Goal: Task Accomplishment & Management: Manage account settings

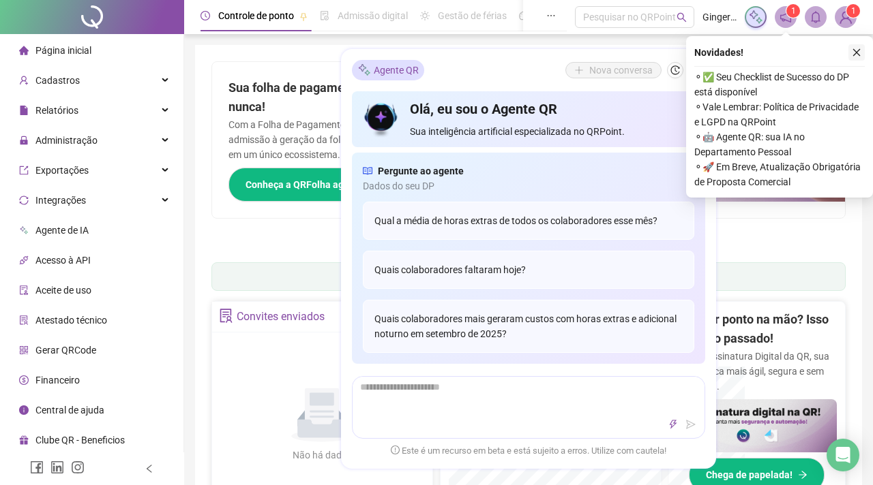
click at [857, 52] on icon "close" at bounding box center [856, 52] width 7 height 7
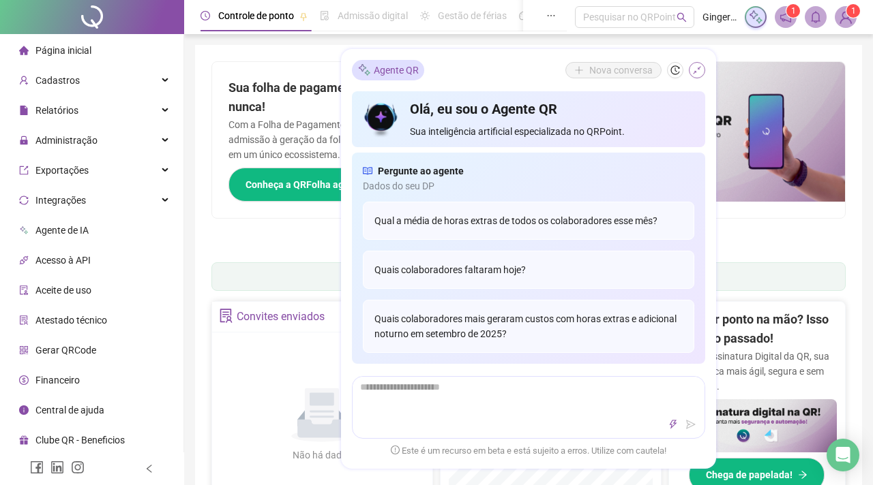
click at [695, 72] on icon "shrink" at bounding box center [697, 70] width 8 height 8
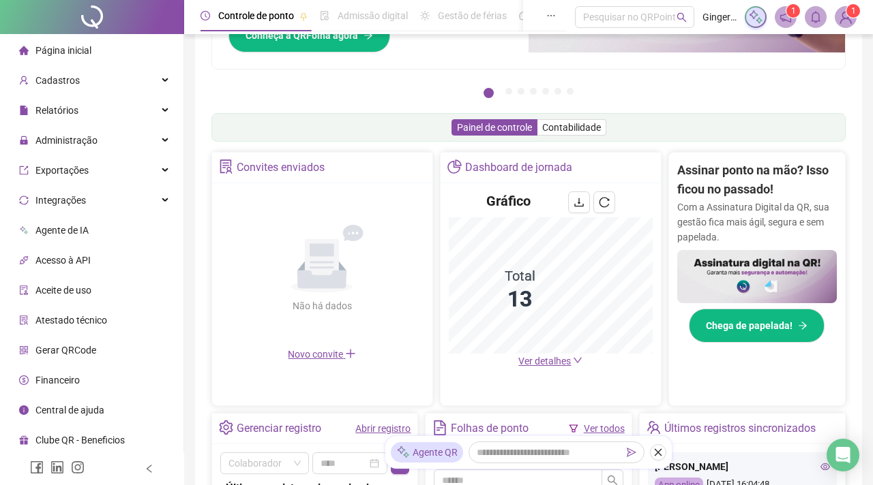
scroll to position [115, 0]
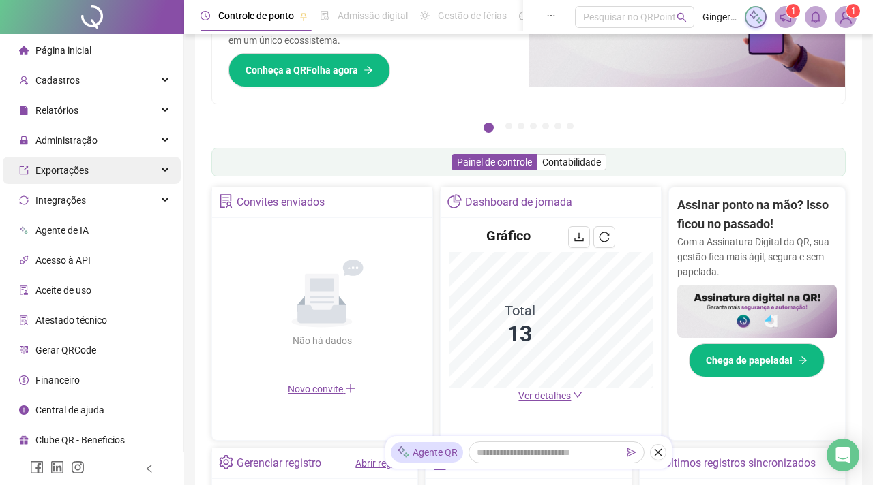
click at [112, 166] on div "Exportações" at bounding box center [92, 170] width 178 height 27
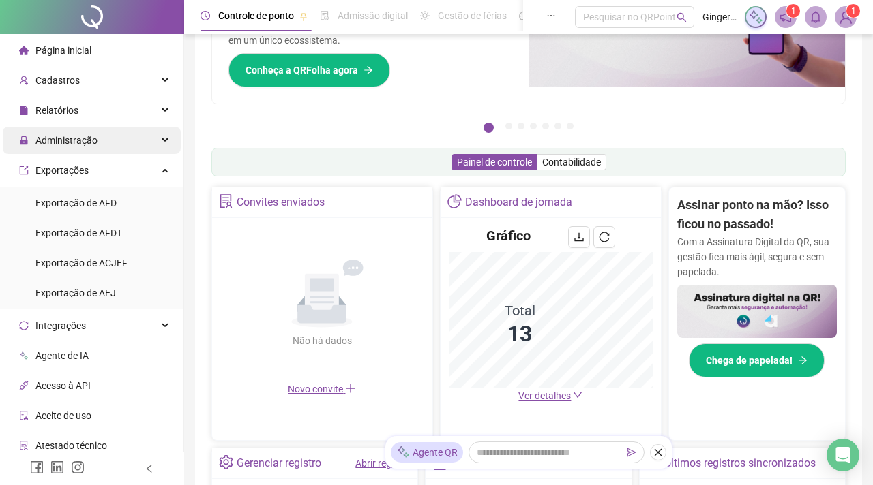
click at [118, 147] on div "Administração" at bounding box center [92, 140] width 178 height 27
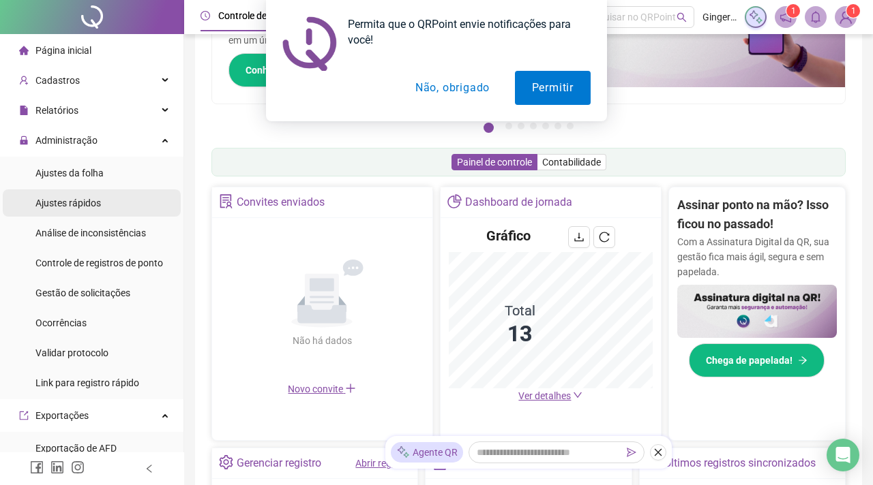
click at [101, 195] on div "Ajustes rápidos" at bounding box center [67, 203] width 65 height 27
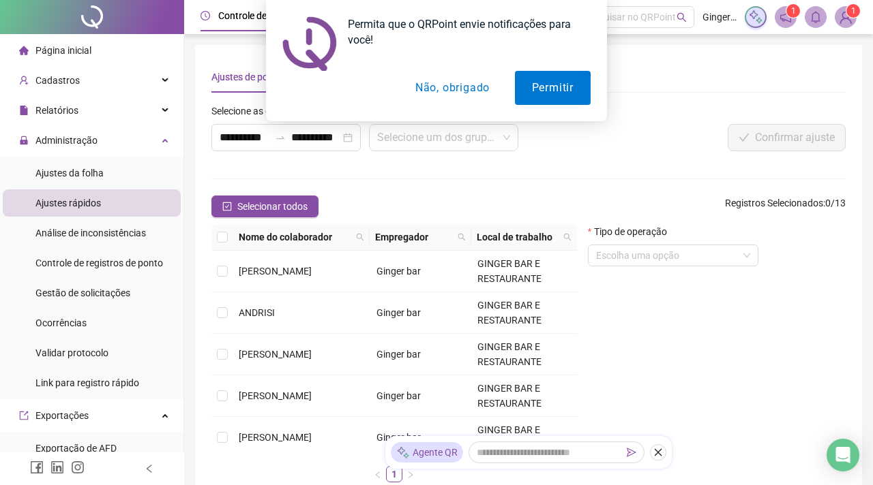
click at [455, 88] on button "Não, obrigado" at bounding box center [452, 88] width 108 height 34
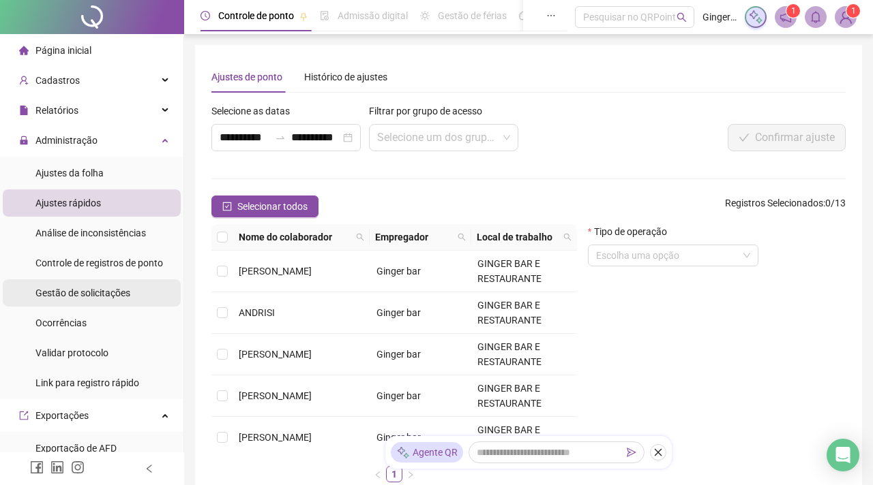
click at [102, 294] on span "Gestão de solicitações" at bounding box center [82, 293] width 95 height 11
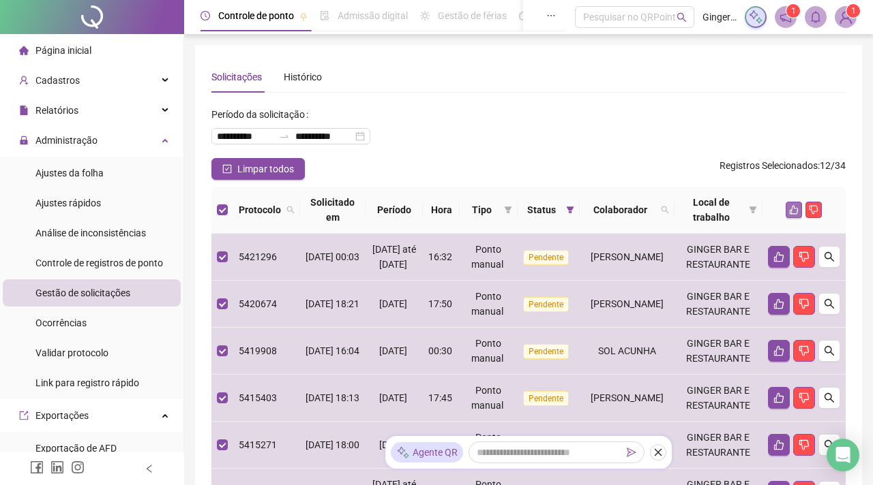
click at [794, 211] on icon "like" at bounding box center [794, 210] width 10 height 10
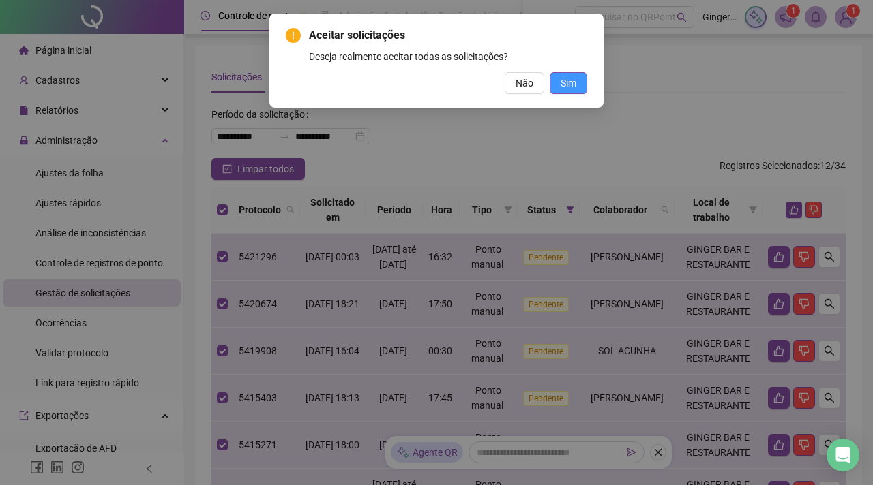
click at [572, 83] on span "Sim" at bounding box center [568, 83] width 16 height 15
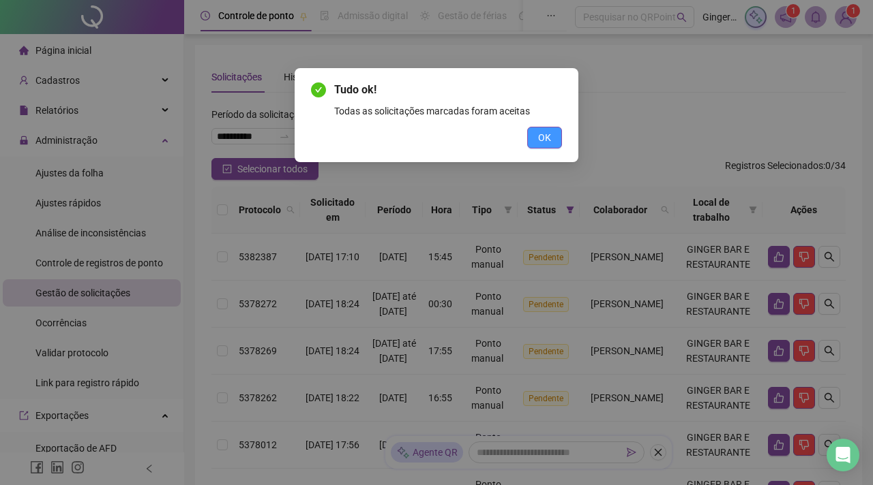
click at [540, 144] on span "OK" at bounding box center [544, 137] width 13 height 15
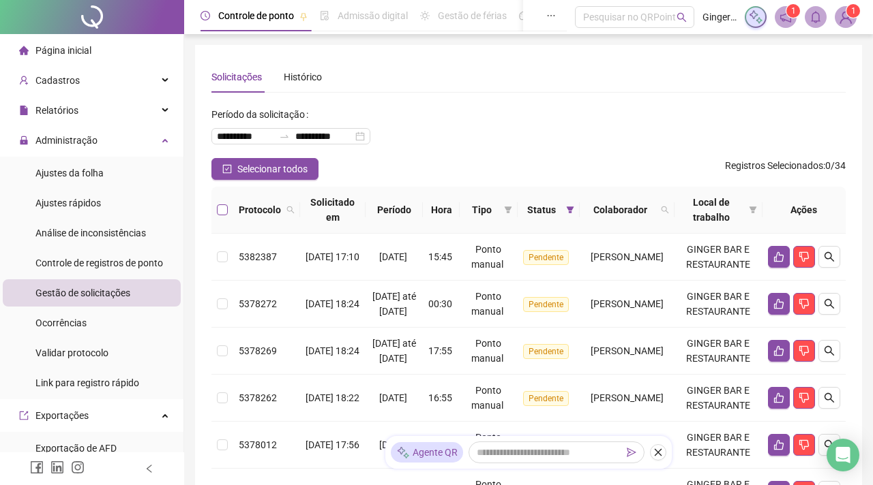
click at [224, 203] on label at bounding box center [222, 209] width 11 height 15
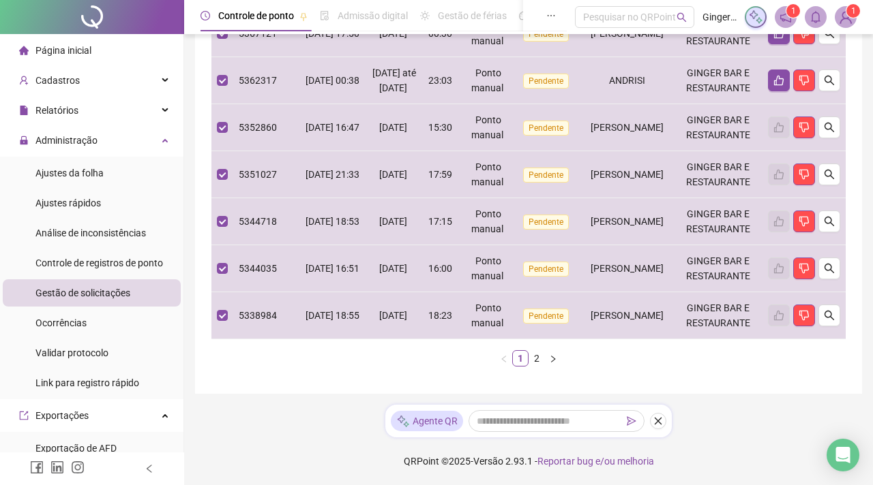
scroll to position [504, 0]
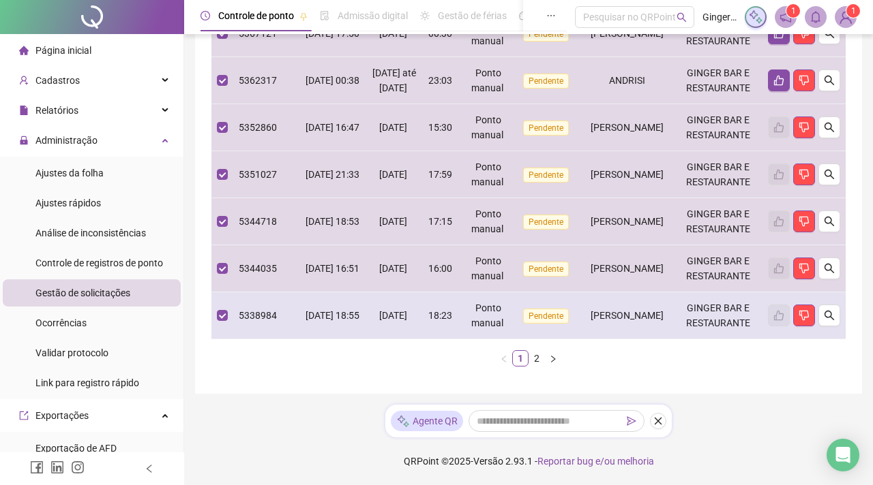
click at [228, 315] on td at bounding box center [222, 315] width 22 height 47
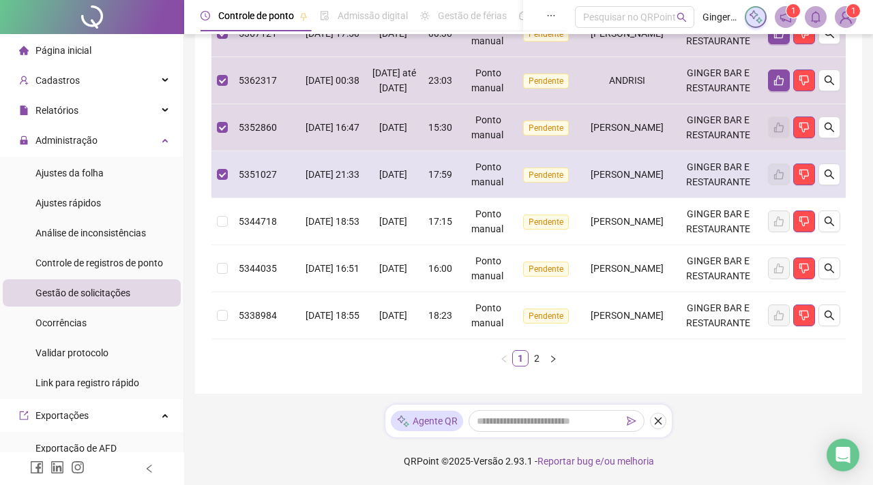
click at [222, 185] on td at bounding box center [222, 174] width 22 height 47
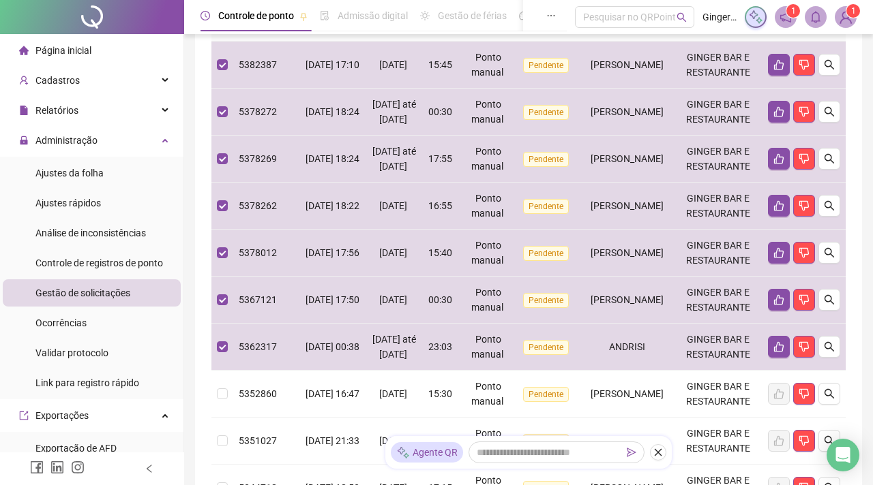
scroll to position [0, 0]
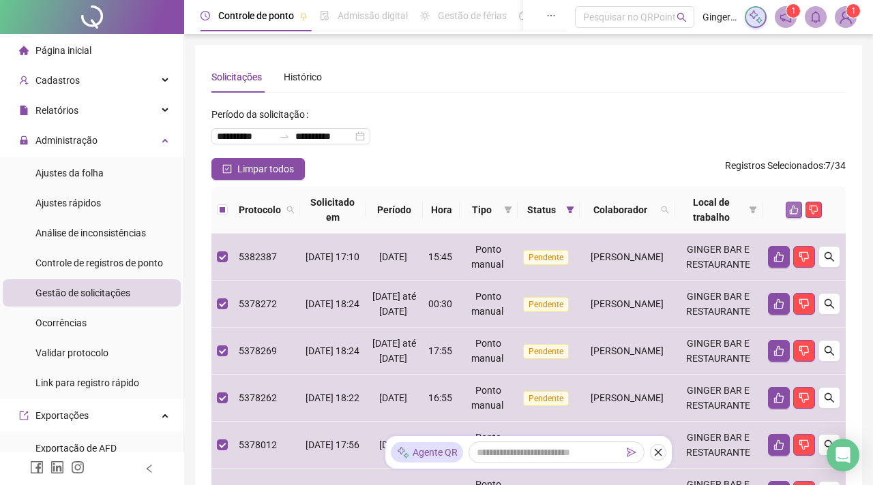
click at [789, 206] on icon "like" at bounding box center [794, 210] width 10 height 10
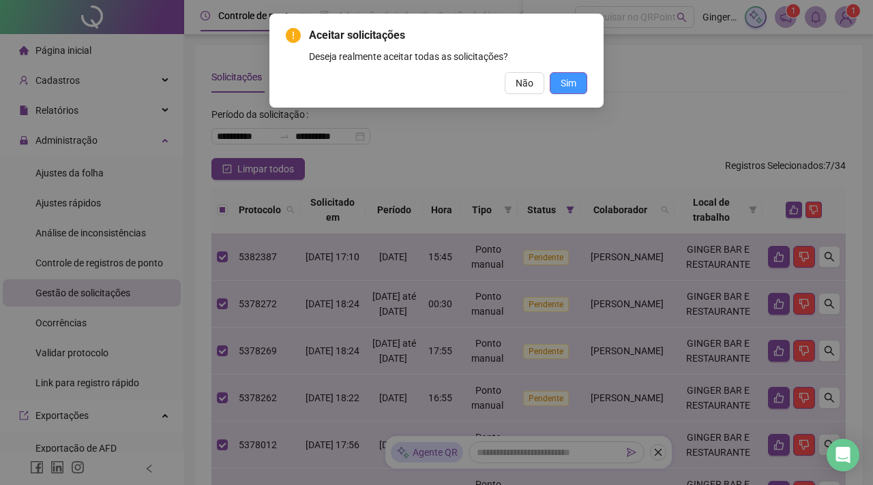
click at [571, 90] on span "Sim" at bounding box center [568, 83] width 16 height 15
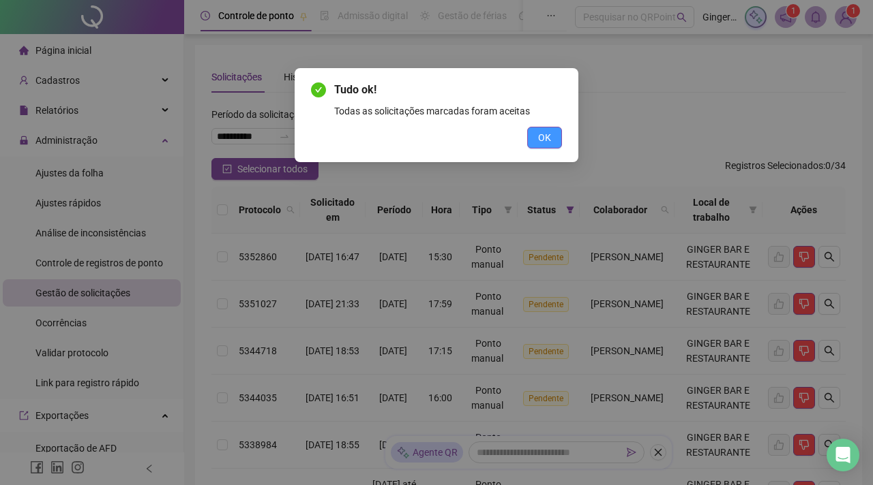
click at [539, 137] on span "OK" at bounding box center [544, 137] width 13 height 15
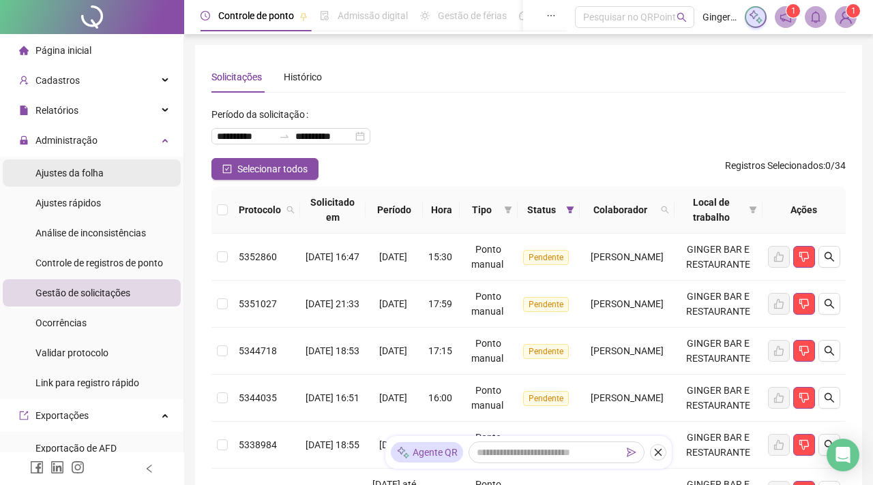
click at [80, 180] on div "Ajustes da folha" at bounding box center [69, 173] width 68 height 27
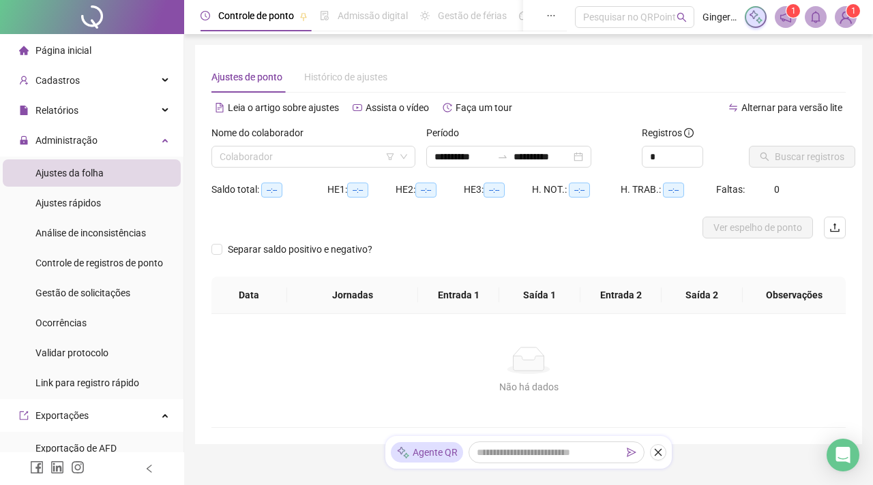
type input "**********"
click at [303, 156] on input "search" at bounding box center [306, 157] width 175 height 20
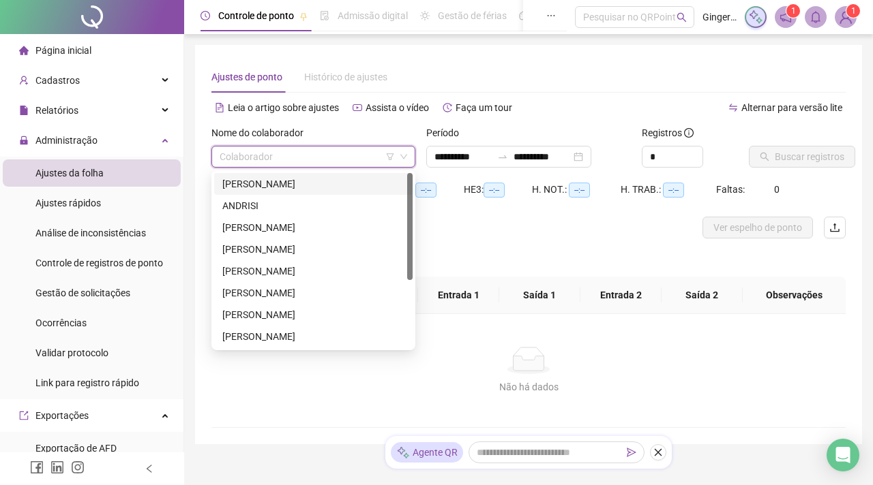
click at [289, 187] on div "[PERSON_NAME]" at bounding box center [313, 184] width 182 height 15
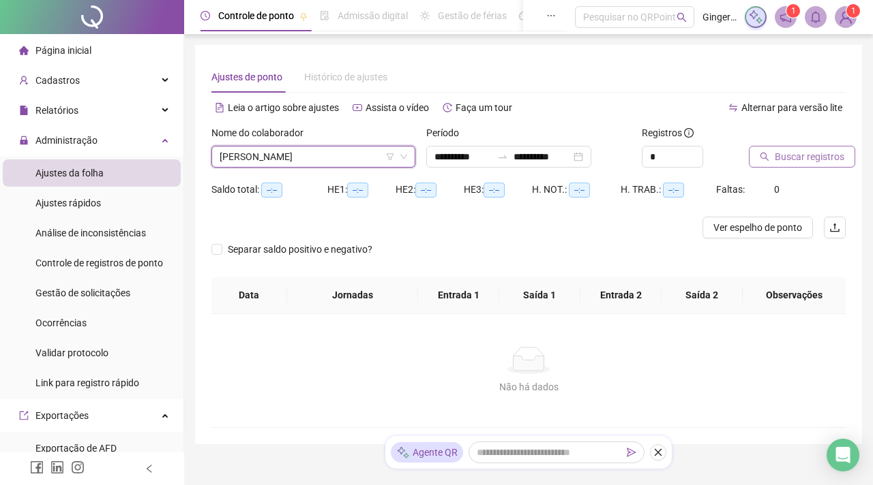
click at [787, 159] on span "Buscar registros" at bounding box center [809, 156] width 70 height 15
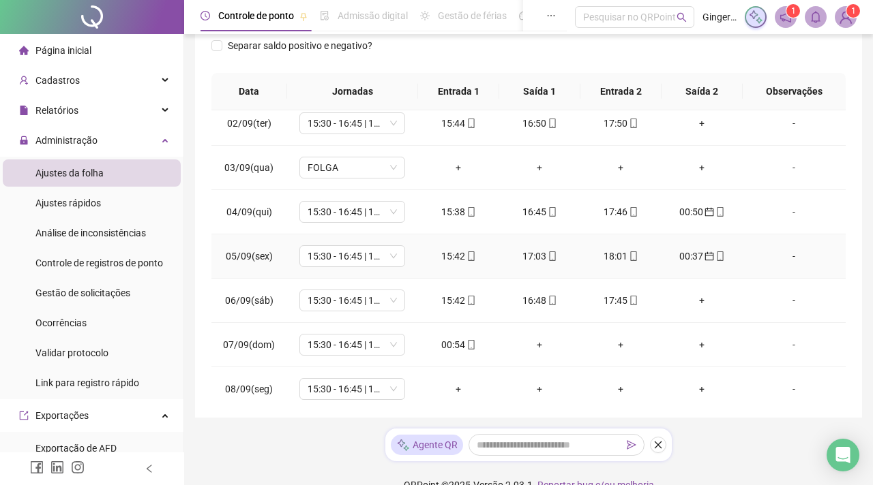
scroll to position [58, 0]
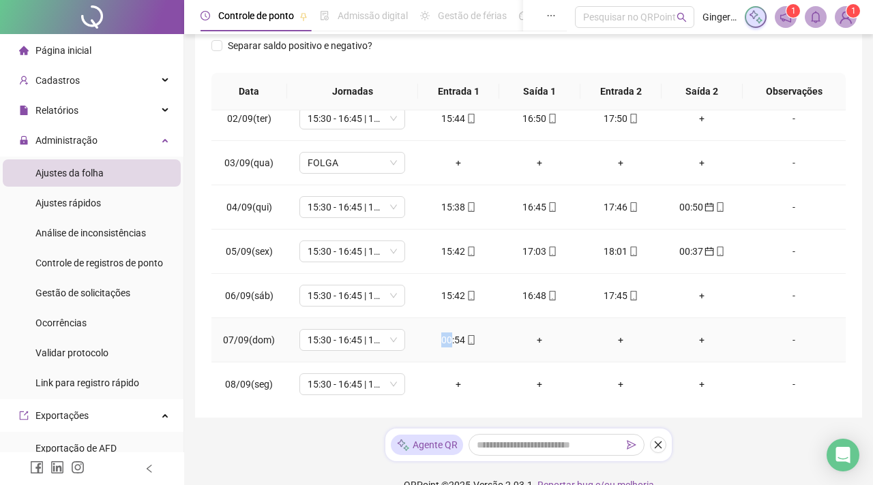
click at [459, 344] on div "00:54" at bounding box center [458, 340] width 59 height 15
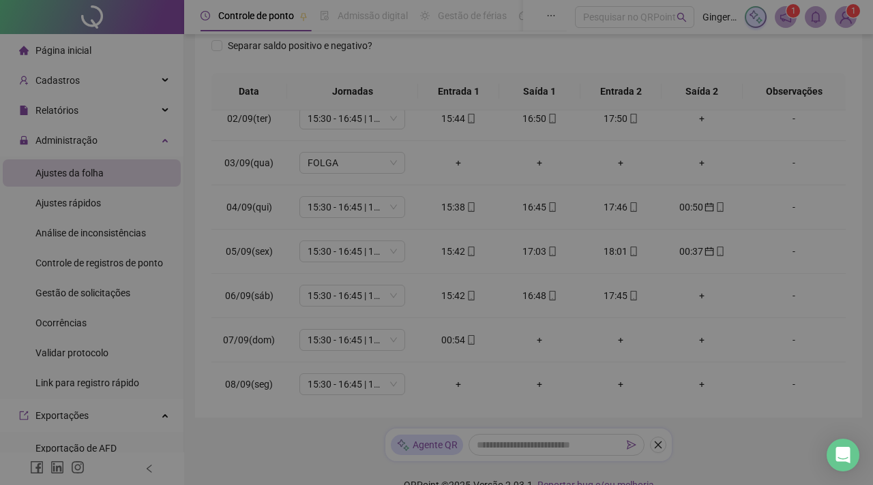
type input "**********"
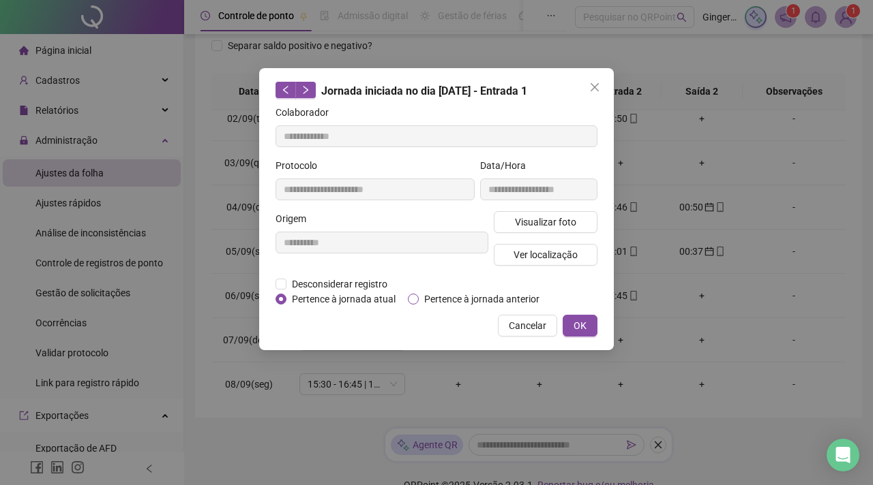
click at [419, 301] on span "Pertence à jornada anterior" at bounding box center [482, 299] width 126 height 15
click at [582, 333] on span "OK" at bounding box center [579, 325] width 13 height 15
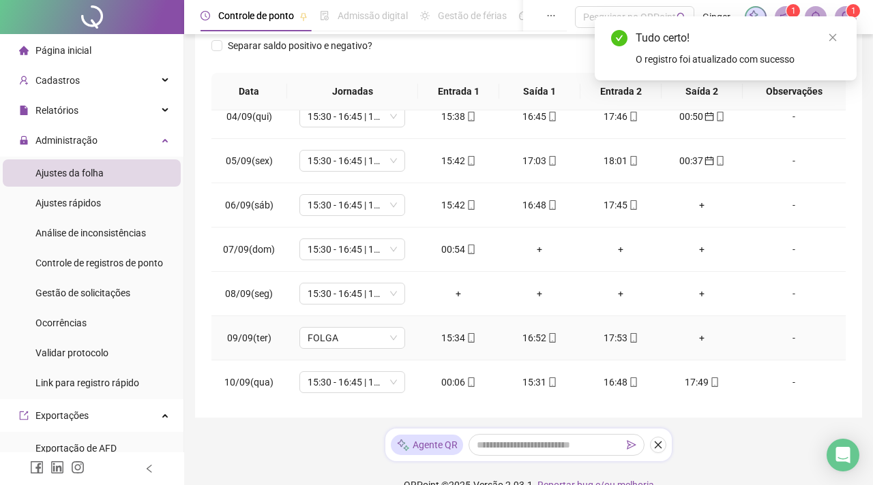
scroll to position [151, 0]
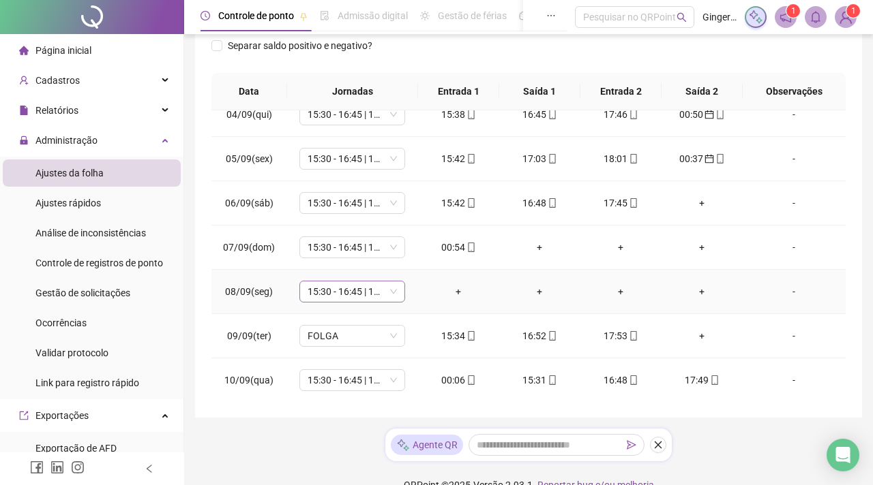
click at [395, 301] on span "15:30 - 16:45 | 17:45 - 01:30" at bounding box center [351, 292] width 89 height 20
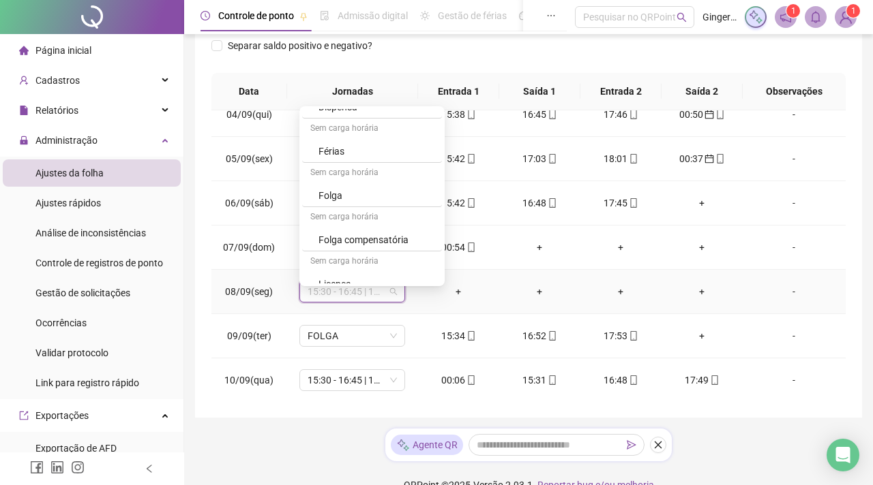
scroll to position [446, 0]
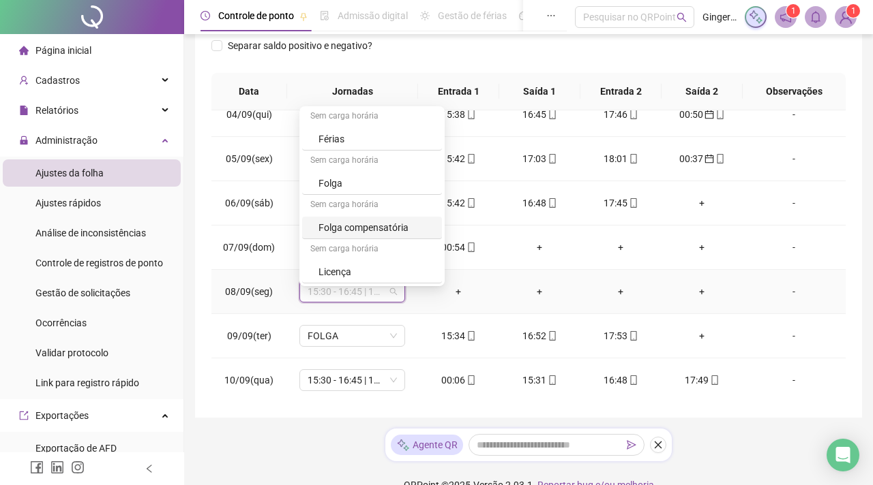
click at [368, 184] on div "Folga" at bounding box center [375, 183] width 115 height 15
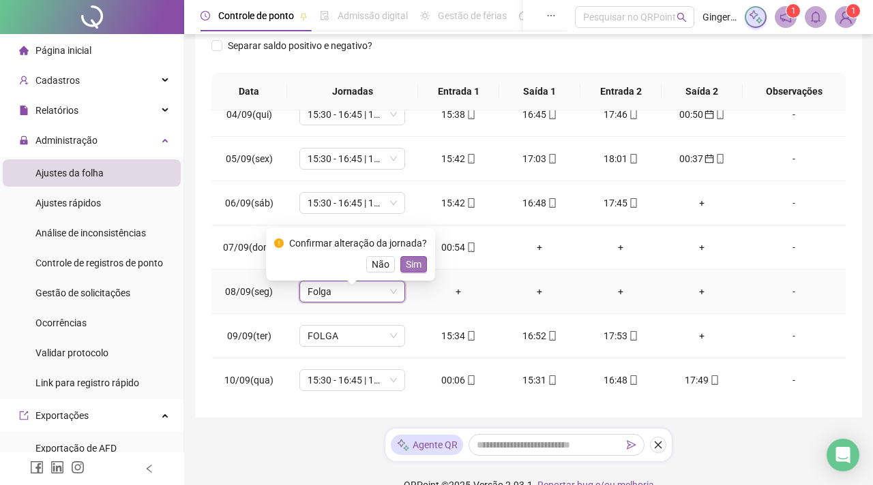
click at [413, 264] on span "Sim" at bounding box center [414, 264] width 16 height 15
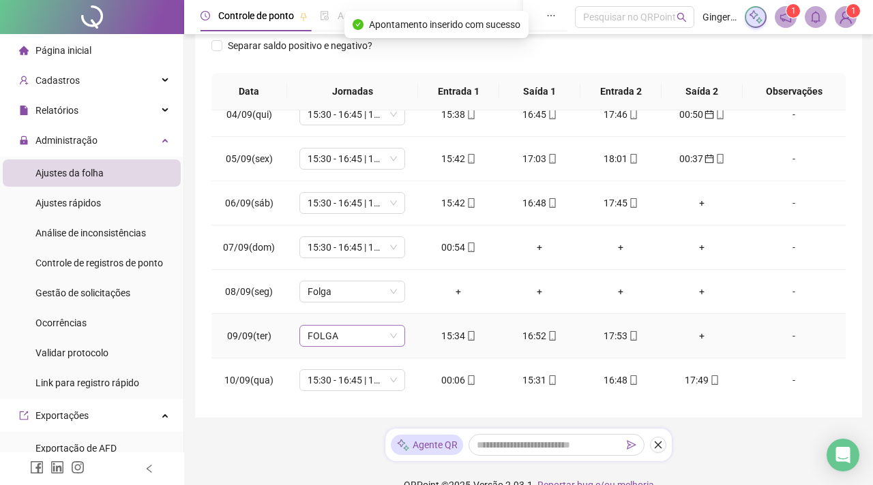
click at [379, 346] on span "FOLGA" at bounding box center [351, 336] width 89 height 20
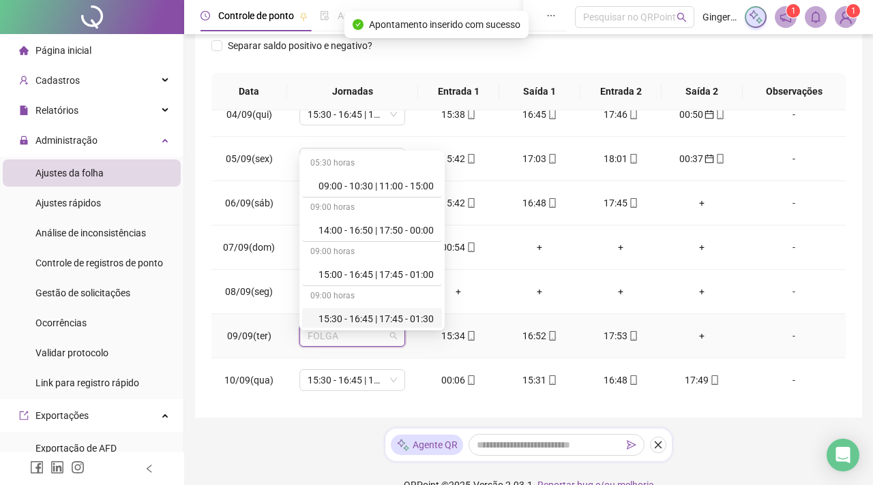
click at [363, 317] on div "15:30 - 16:45 | 17:45 - 01:30" at bounding box center [375, 319] width 115 height 15
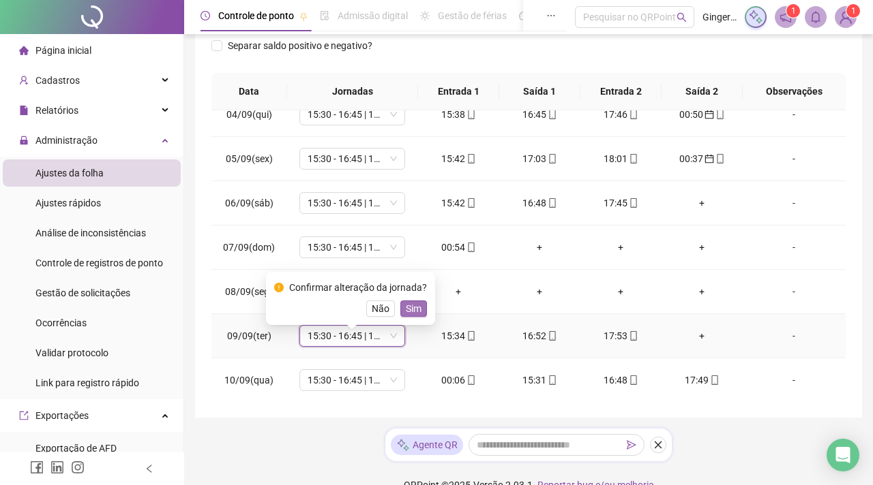
click at [414, 310] on span "Sim" at bounding box center [414, 308] width 16 height 15
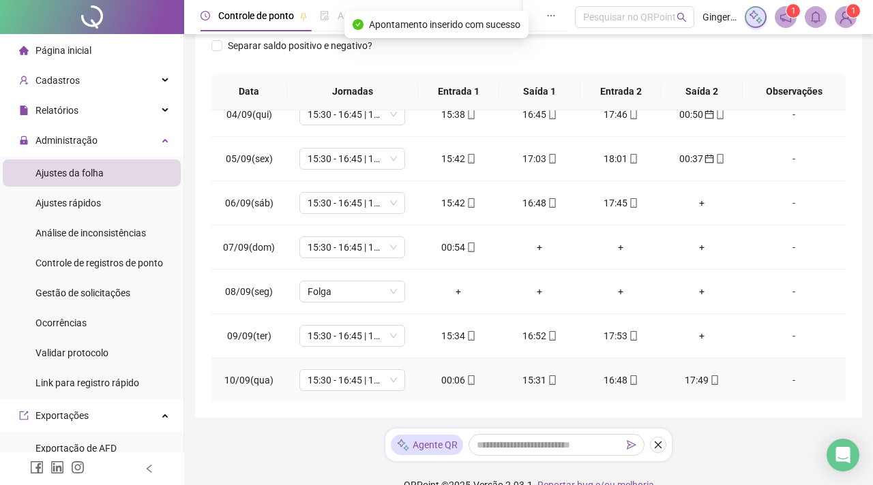
click at [446, 388] on div "00:06" at bounding box center [458, 380] width 59 height 15
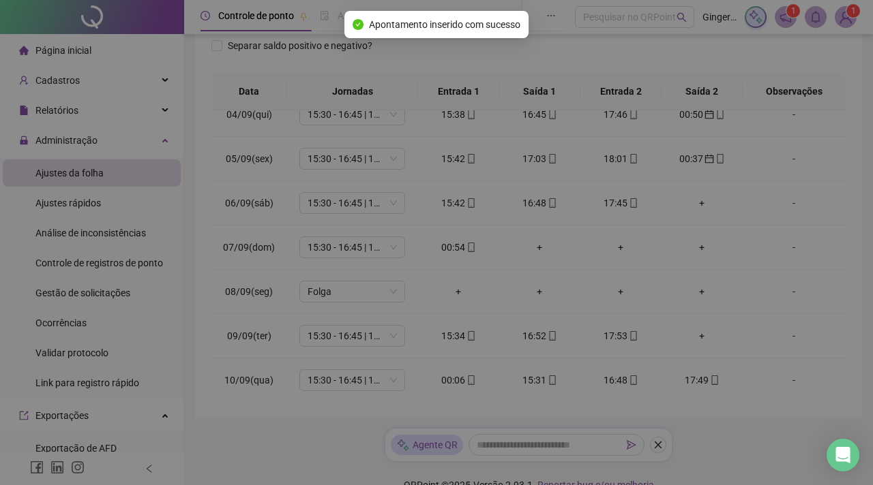
type input "**********"
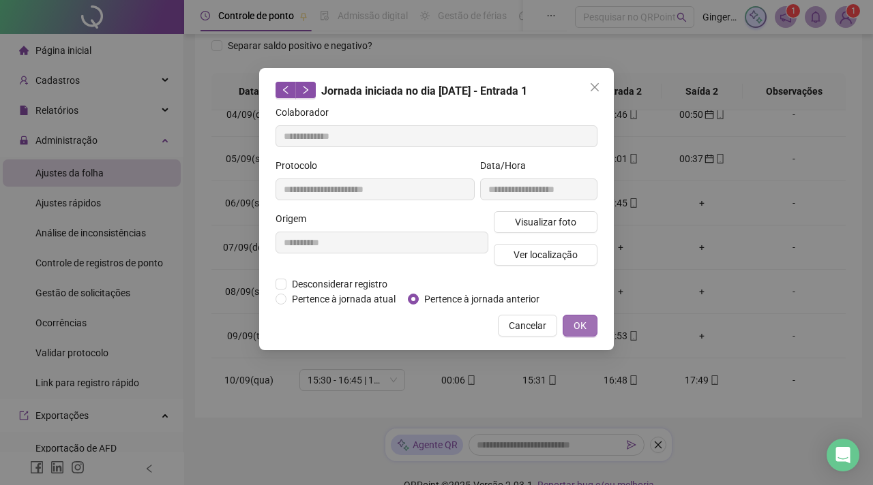
click at [580, 333] on span "OK" at bounding box center [579, 325] width 13 height 15
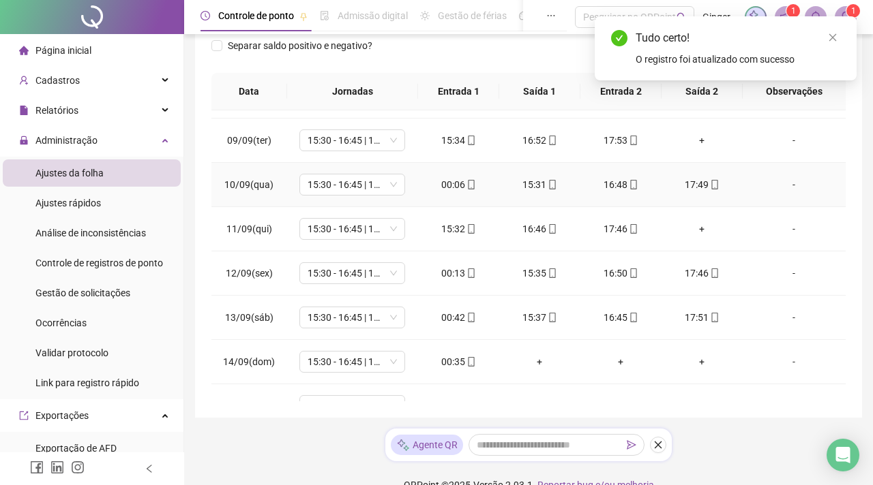
scroll to position [349, 0]
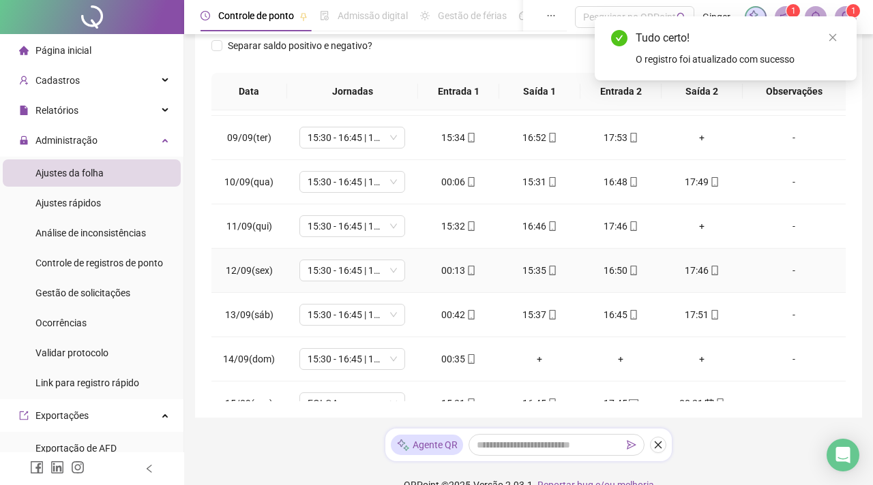
click at [448, 278] on div "00:13" at bounding box center [458, 270] width 59 height 15
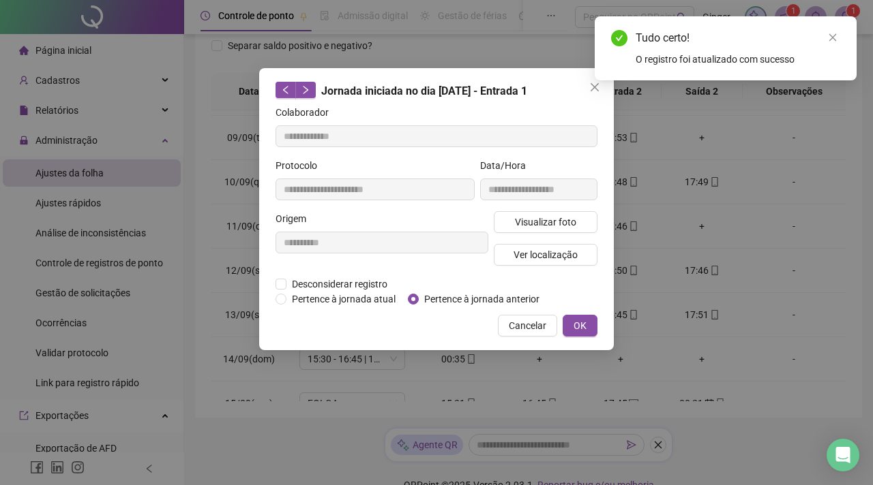
type input "**********"
click at [468, 297] on span "Pertence à jornada anterior" at bounding box center [482, 299] width 126 height 15
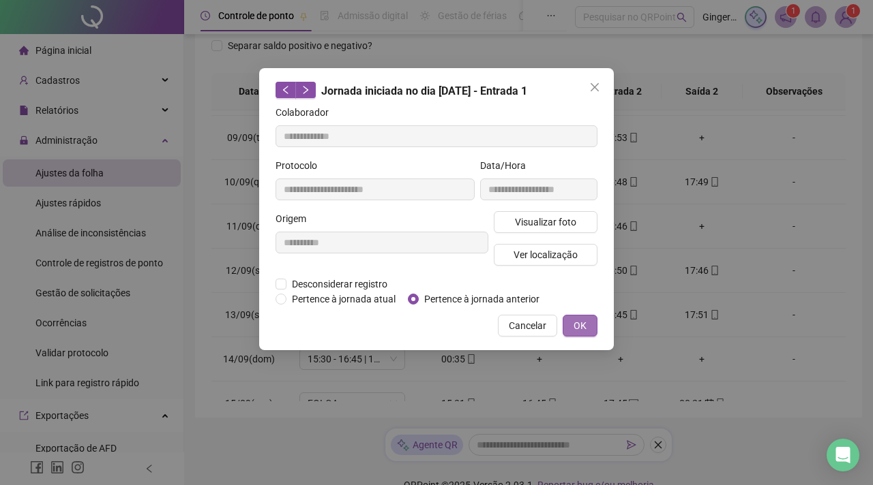
click at [579, 333] on span "OK" at bounding box center [579, 325] width 13 height 15
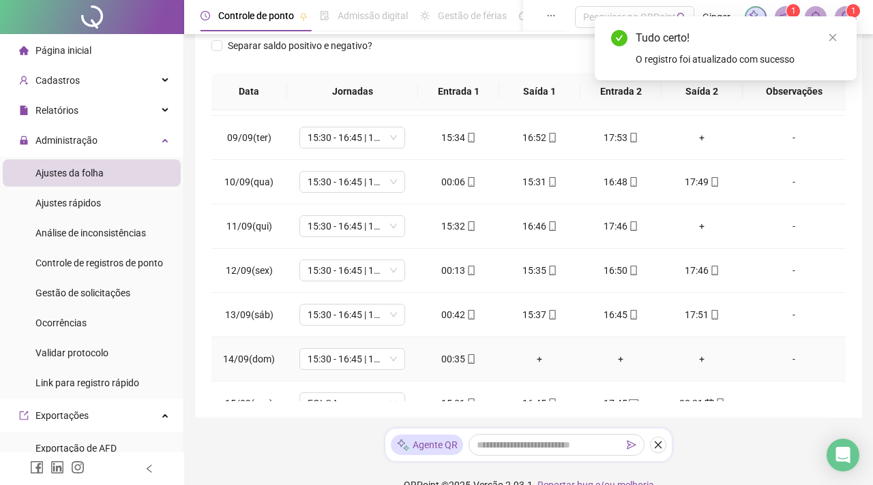
click at [456, 366] on div "00:35" at bounding box center [458, 359] width 59 height 15
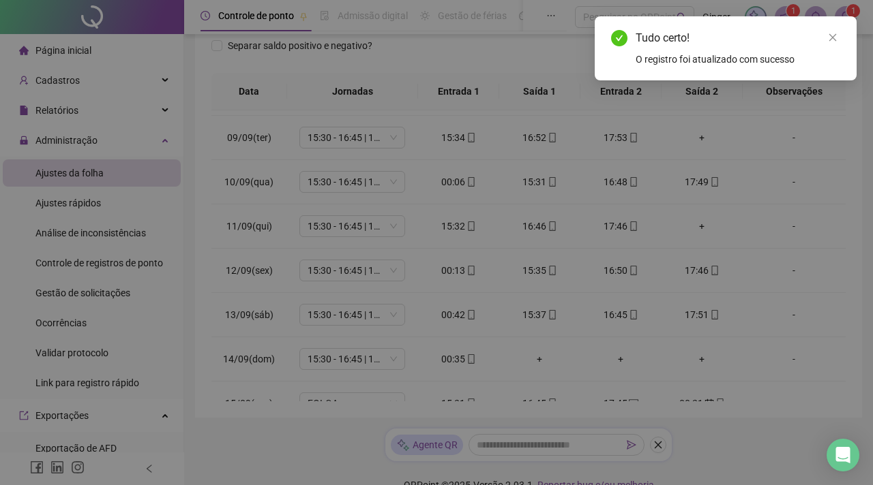
type input "**********"
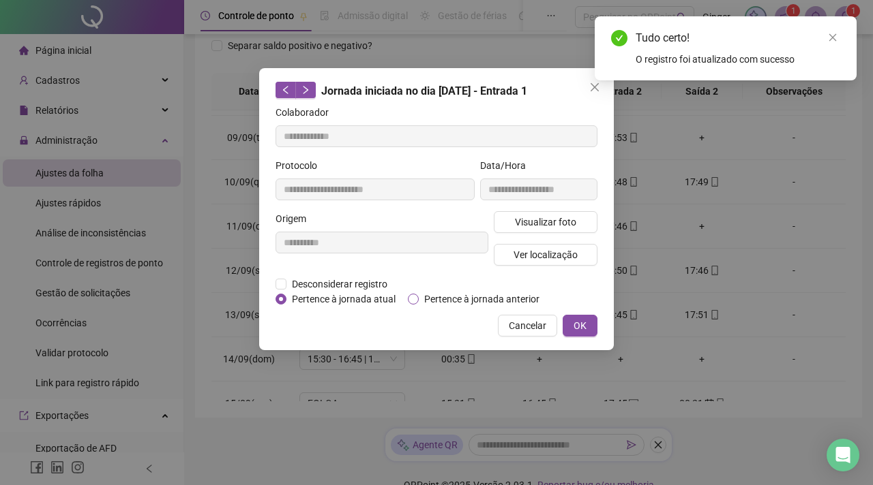
click at [471, 297] on span "Pertence à jornada anterior" at bounding box center [482, 299] width 126 height 15
click at [579, 333] on span "OK" at bounding box center [579, 325] width 13 height 15
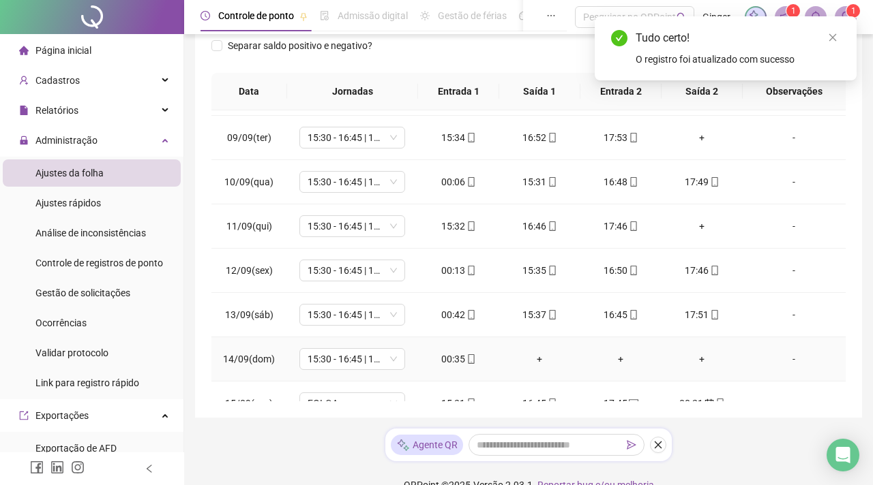
scroll to position [418, 0]
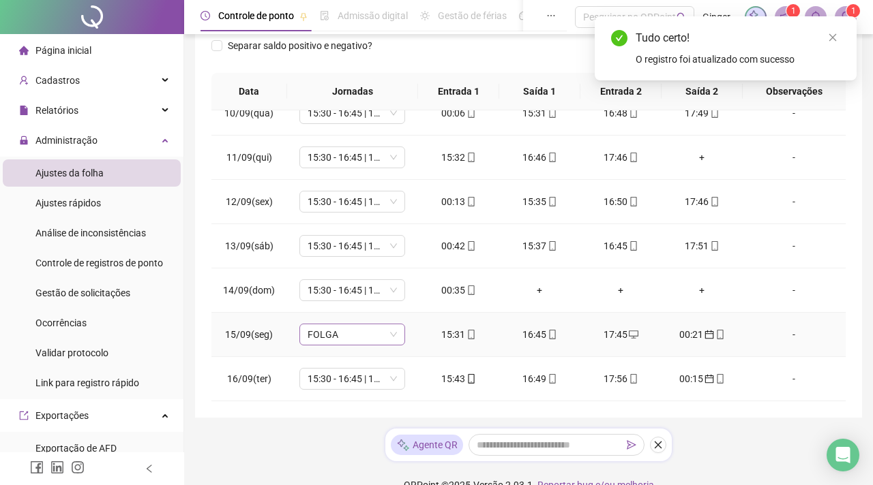
click at [376, 345] on span "FOLGA" at bounding box center [351, 334] width 89 height 20
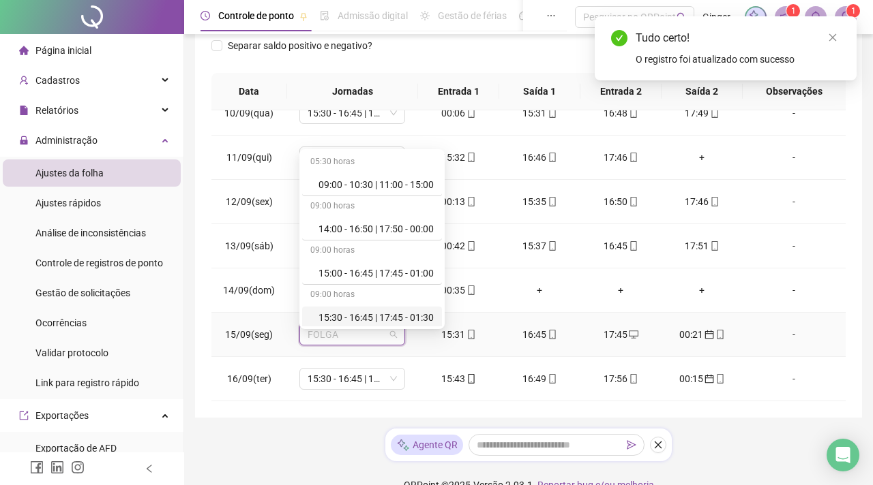
click at [372, 312] on div "15:30 - 16:45 | 17:45 - 01:30" at bounding box center [375, 317] width 115 height 15
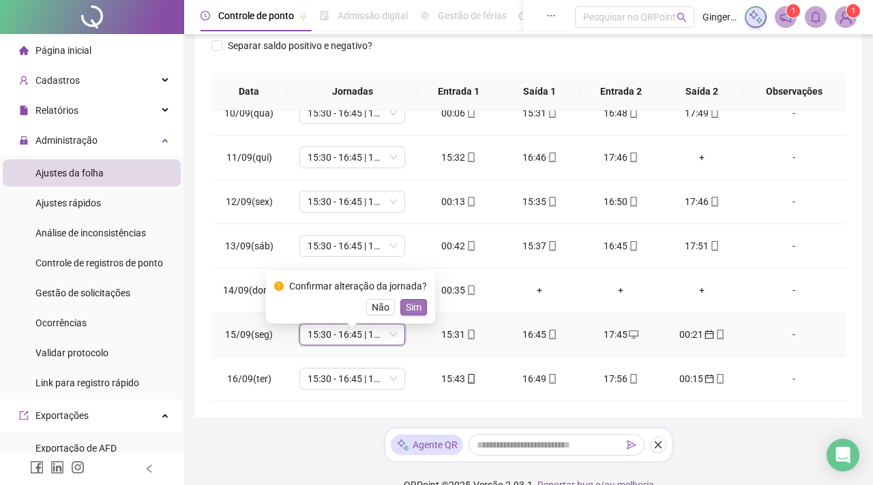
click at [424, 305] on button "Sim" at bounding box center [413, 307] width 27 height 16
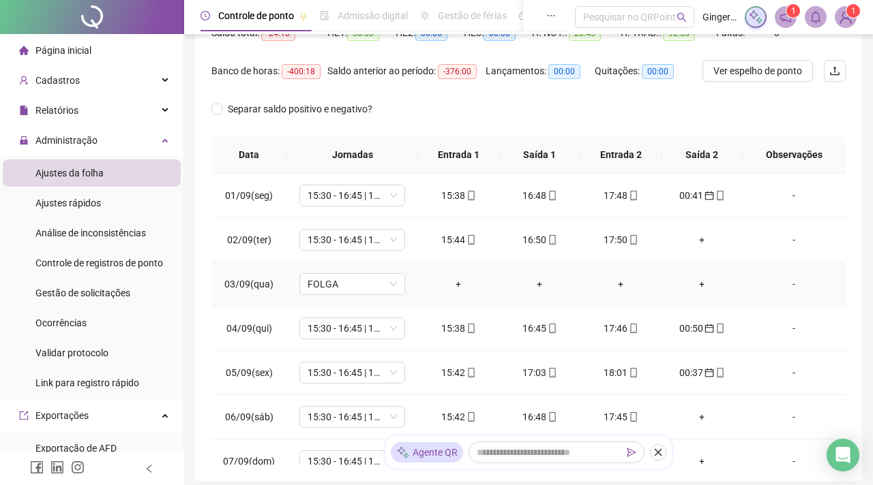
scroll to position [0, 0]
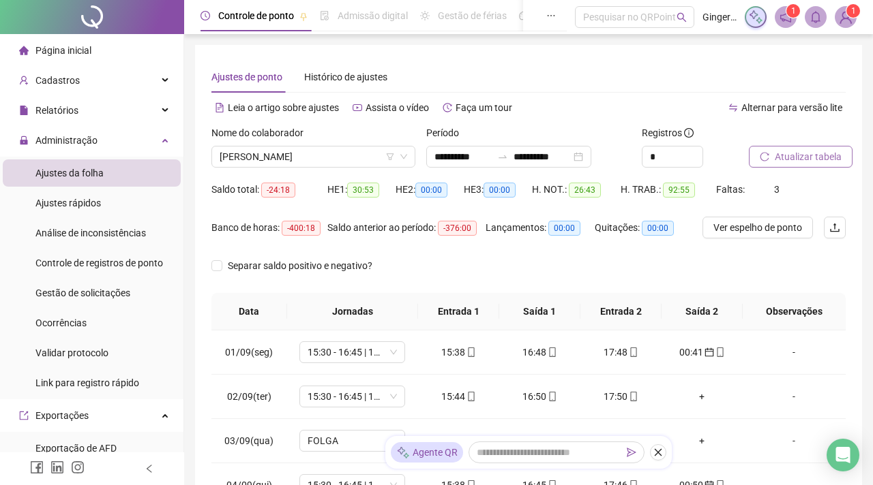
click at [787, 153] on span "Atualizar tabela" at bounding box center [807, 156] width 67 height 15
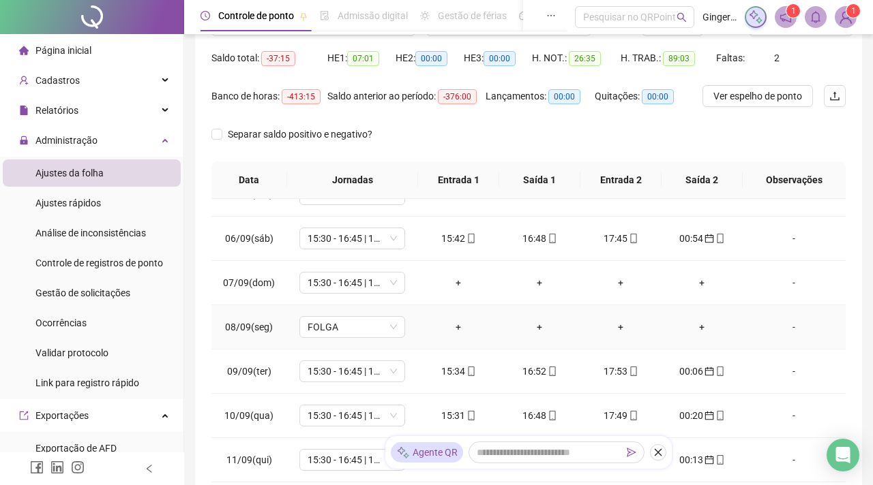
scroll to position [201, 0]
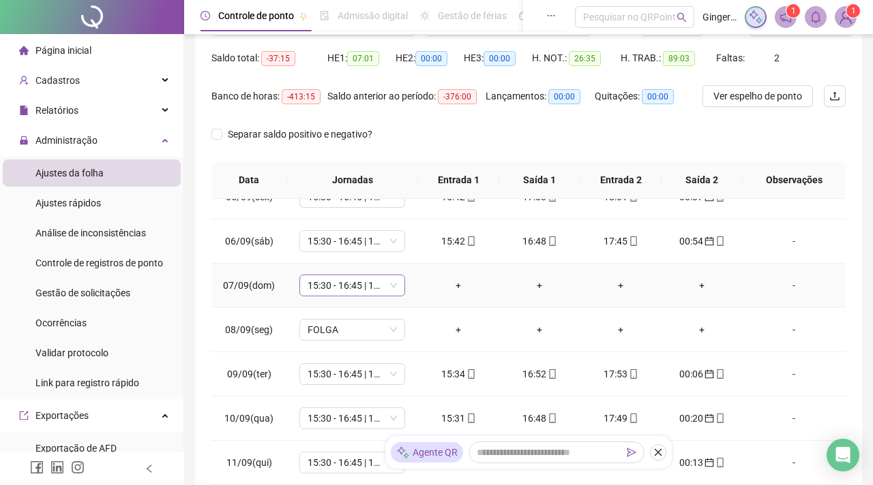
click at [382, 296] on span "15:30 - 16:45 | 17:45 - 01:30" at bounding box center [351, 285] width 89 height 20
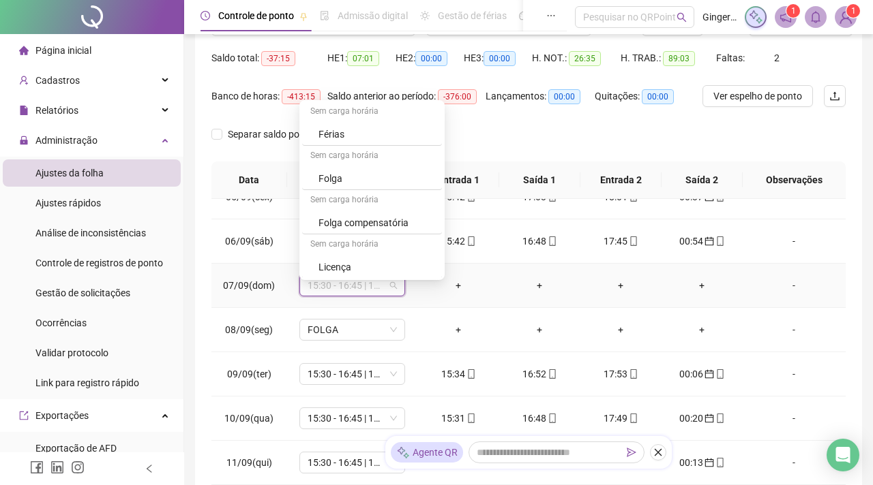
scroll to position [446, 0]
click at [348, 175] on div "Folga" at bounding box center [375, 177] width 115 height 15
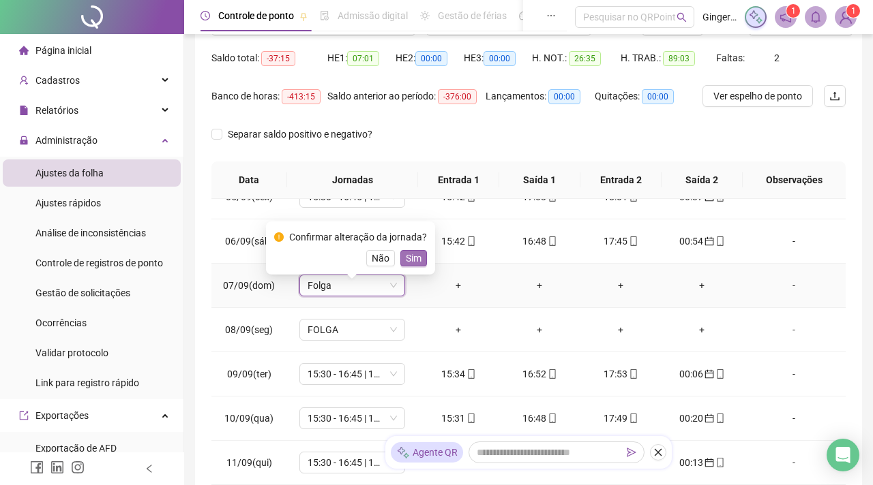
click at [417, 260] on span "Sim" at bounding box center [414, 258] width 16 height 15
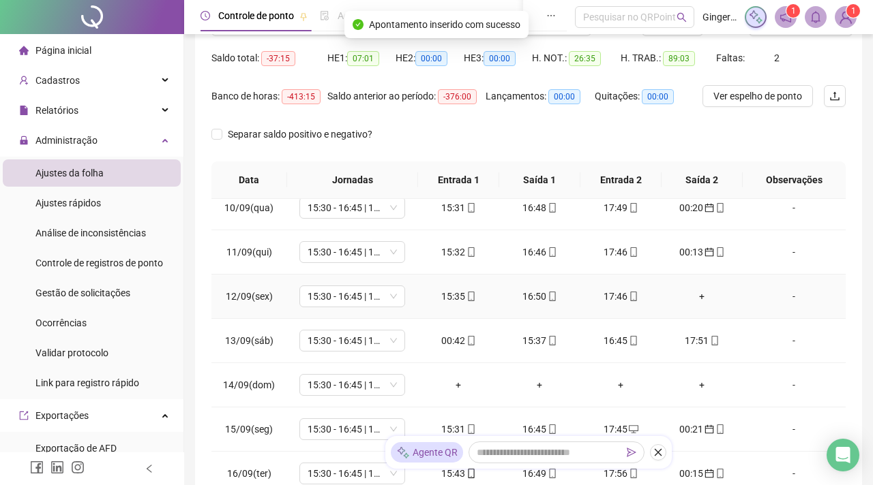
scroll to position [418, 0]
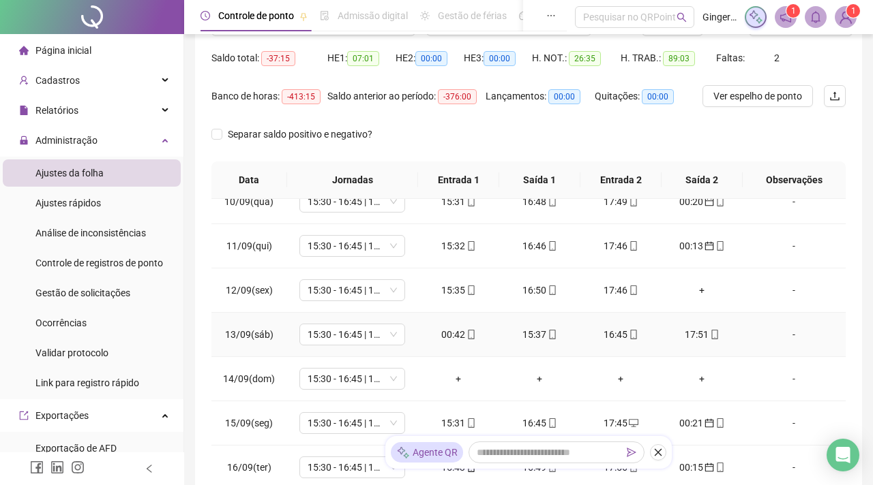
click at [452, 342] on div "00:42" at bounding box center [458, 334] width 59 height 15
type input "**********"
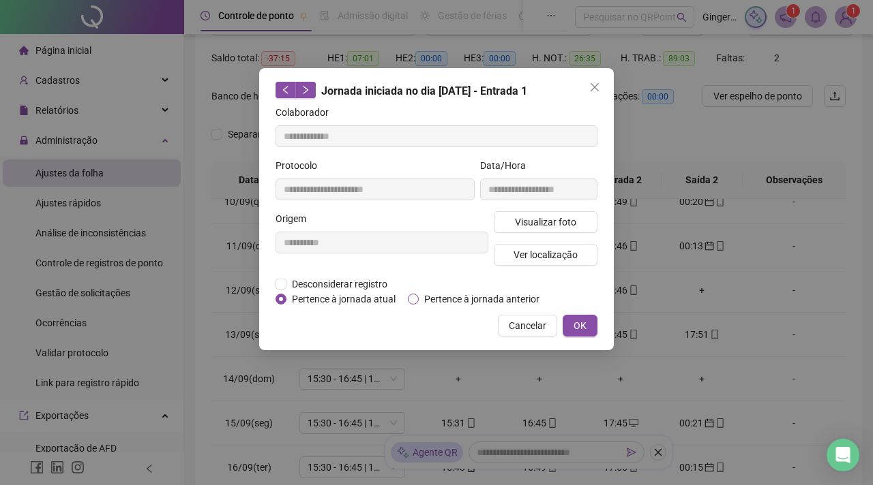
click at [462, 299] on span "Pertence à jornada anterior" at bounding box center [482, 299] width 126 height 15
click at [575, 333] on span "OK" at bounding box center [579, 325] width 13 height 15
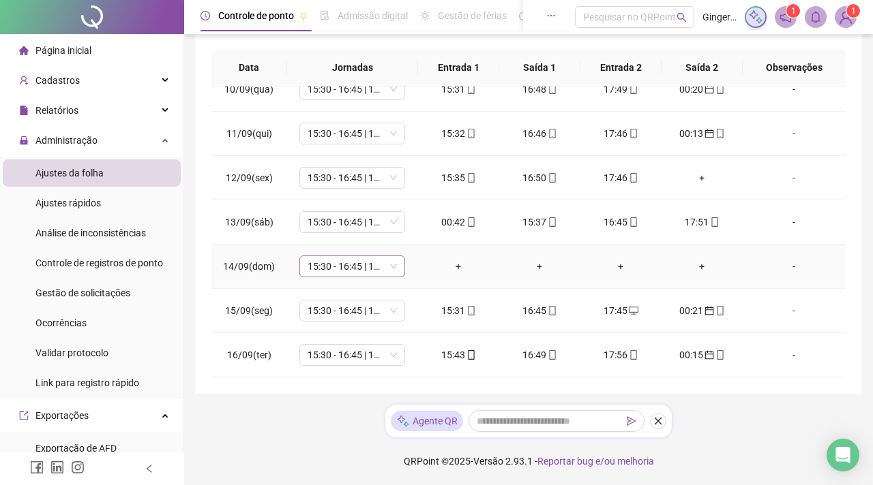
click at [394, 260] on span "15:30 - 16:45 | 17:45 - 01:30" at bounding box center [351, 266] width 89 height 20
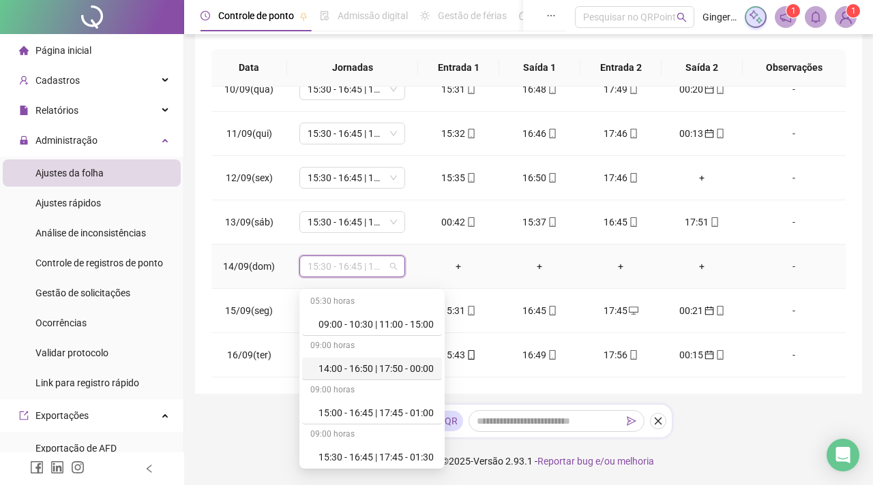
scroll to position [446, 0]
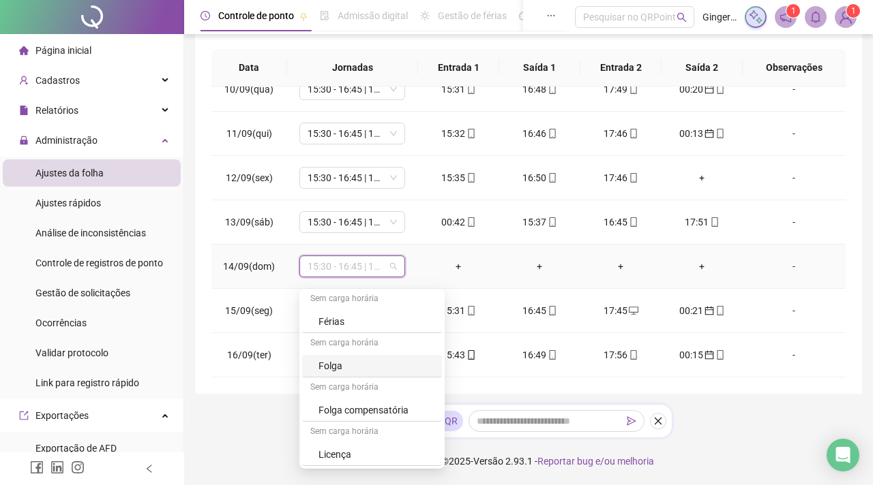
click at [344, 359] on div "Folga" at bounding box center [375, 366] width 115 height 15
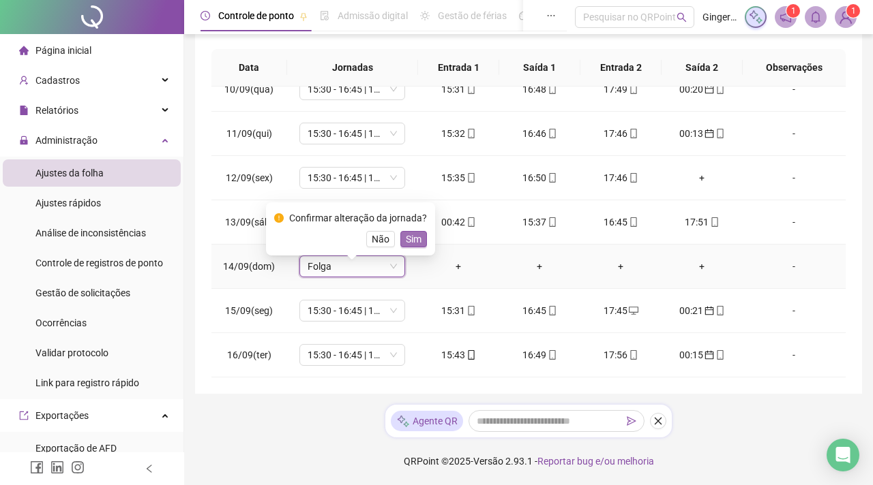
click at [414, 232] on span "Sim" at bounding box center [414, 239] width 16 height 15
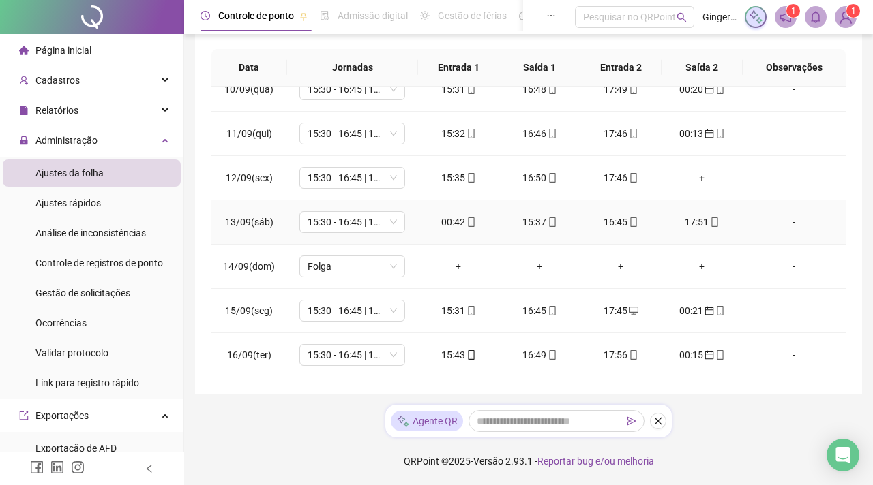
click at [459, 222] on div "00:42" at bounding box center [458, 222] width 59 height 15
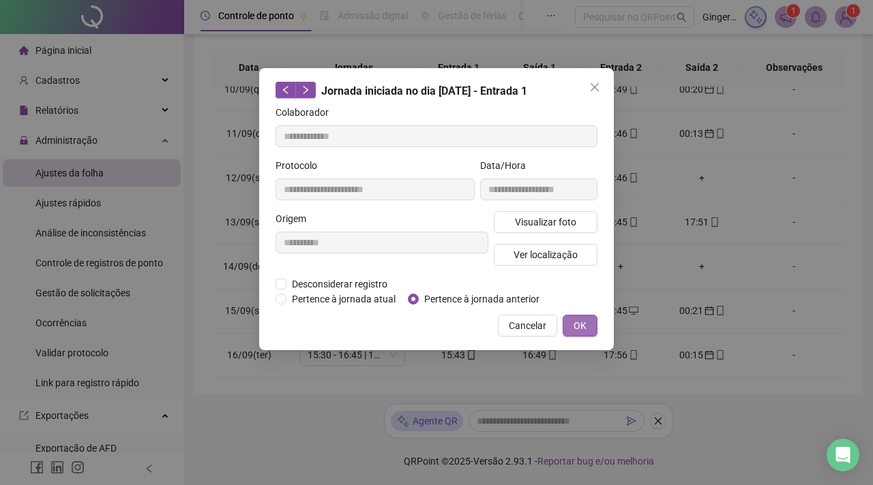
click at [571, 337] on button "OK" at bounding box center [579, 326] width 35 height 22
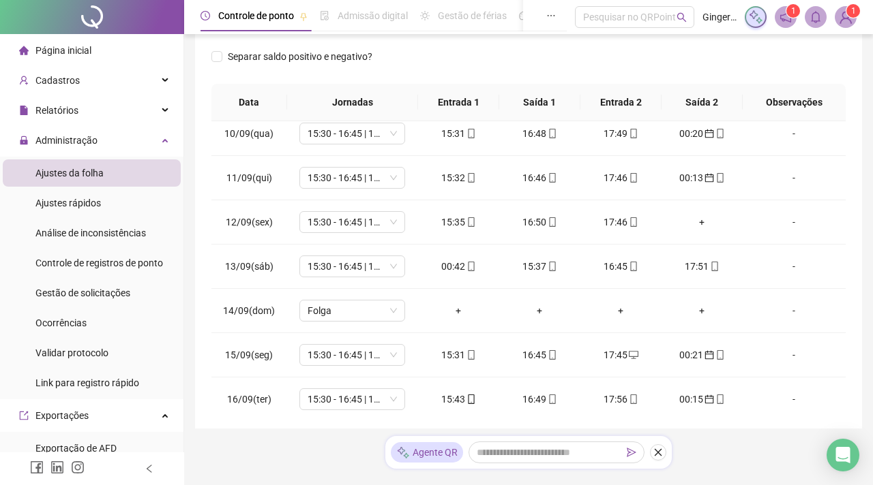
scroll to position [412, 0]
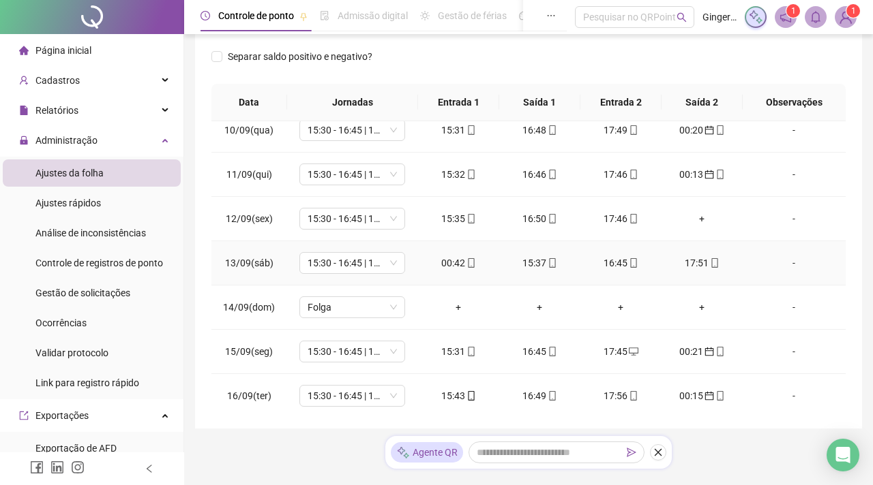
click at [447, 271] on div "00:42" at bounding box center [458, 263] width 59 height 15
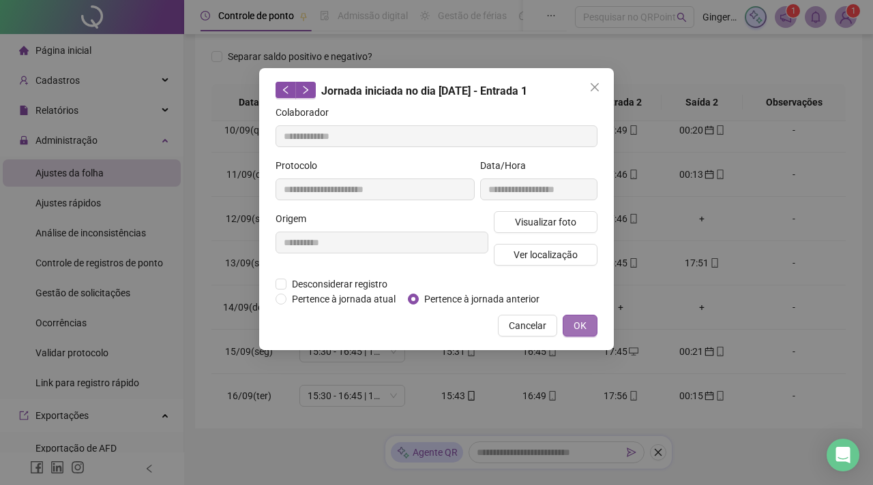
click at [573, 333] on span "OK" at bounding box center [579, 325] width 13 height 15
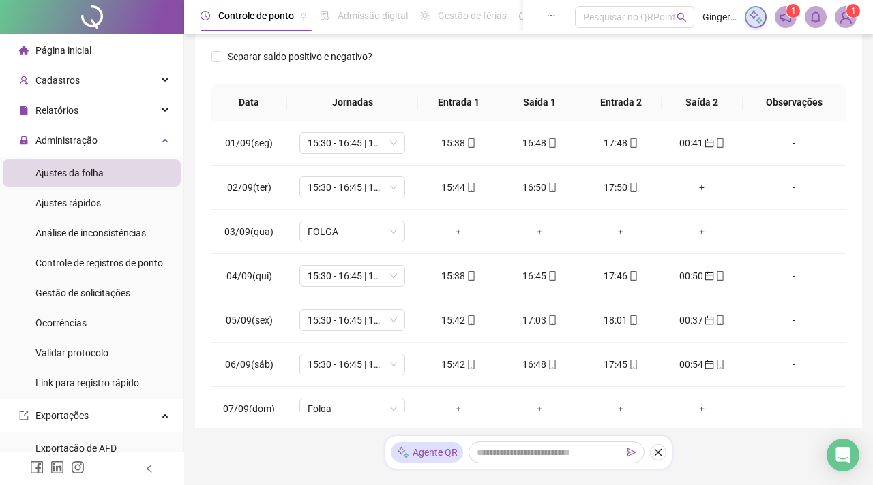
scroll to position [159, 0]
